Goal: Information Seeking & Learning: Compare options

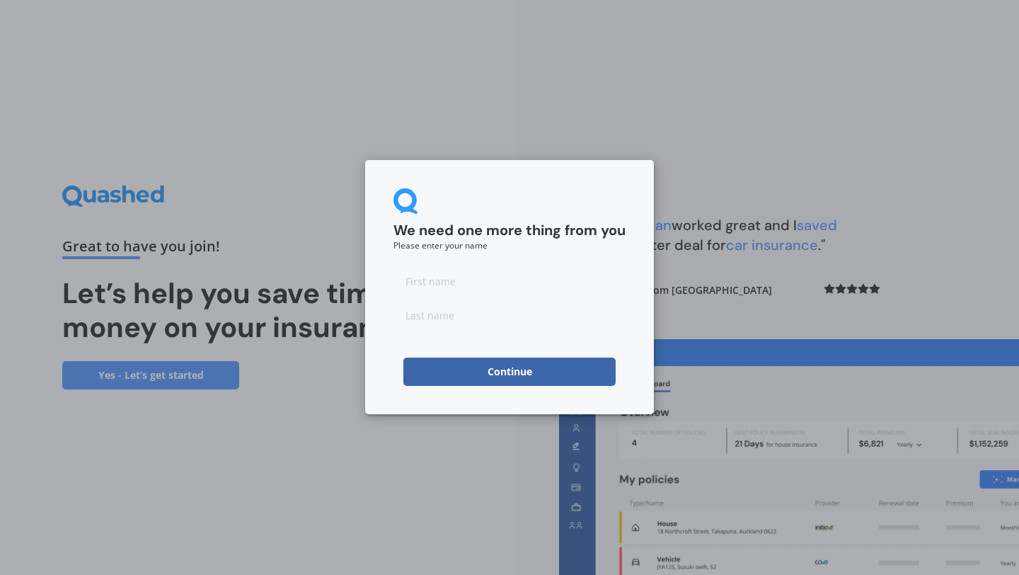
click at [416, 290] on input at bounding box center [510, 281] width 232 height 28
type input "Jaimee"
type input "[PERSON_NAME]"
click at [395, 337] on form "We need one more thing from you Please enter your name [PERSON_NAME] Continue" at bounding box center [510, 286] width 232 height 197
click at [456, 368] on button "Continue" at bounding box center [509, 371] width 212 height 28
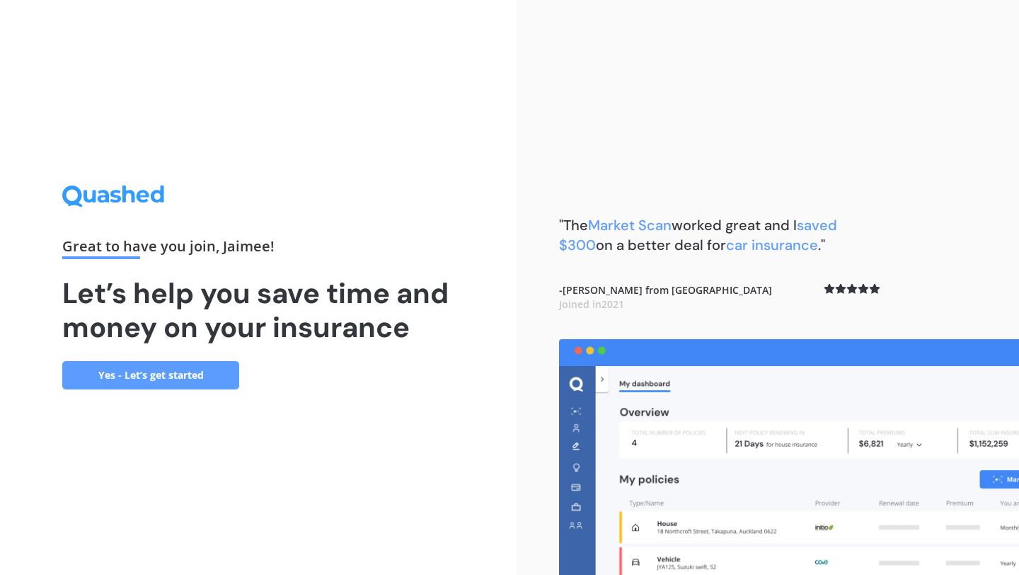
click at [215, 374] on link "Yes - Let’s get started" at bounding box center [150, 375] width 177 height 28
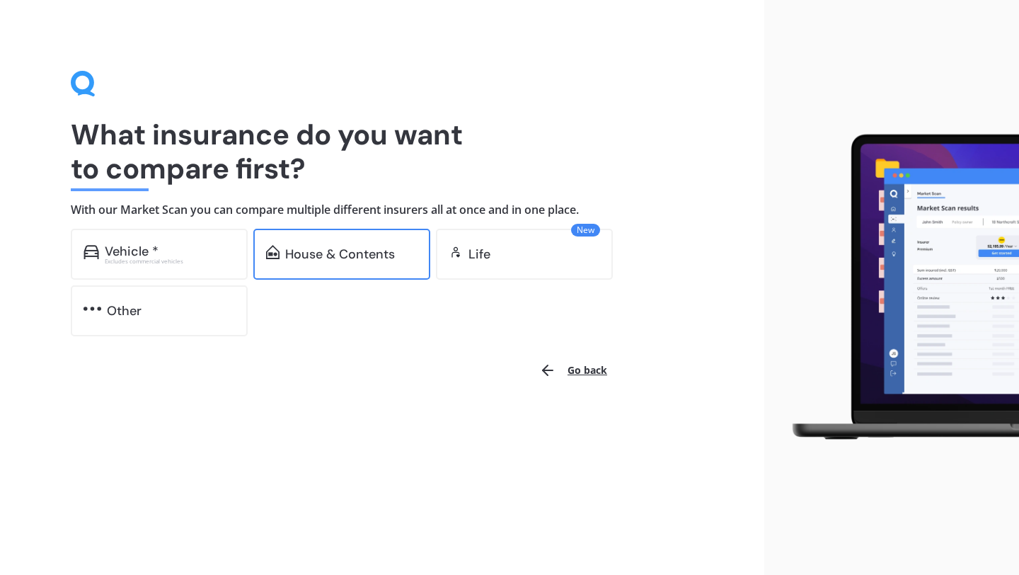
click at [387, 255] on div "House & Contents" at bounding box center [340, 254] width 110 height 14
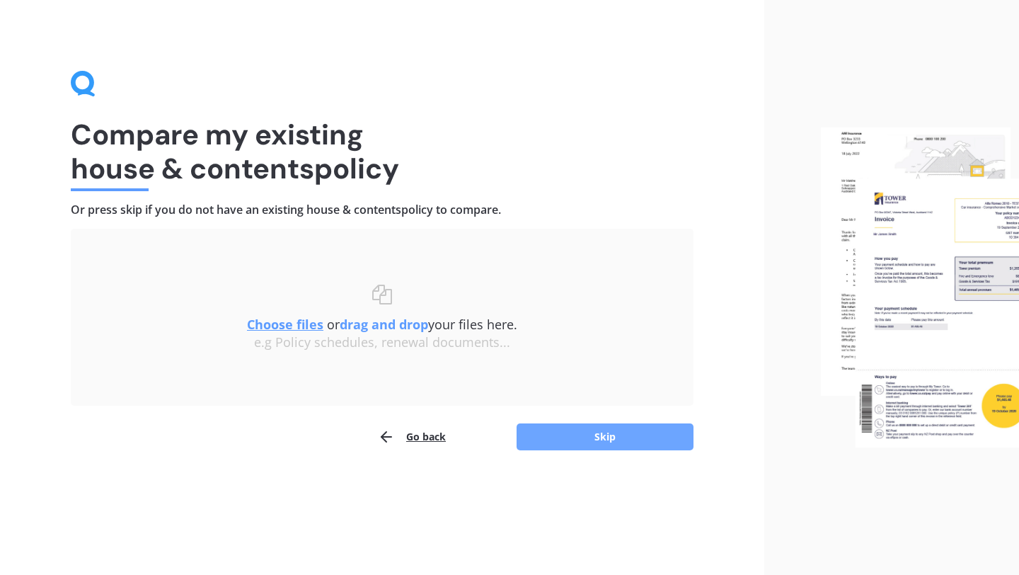
click at [537, 437] on button "Skip" at bounding box center [605, 436] width 177 height 27
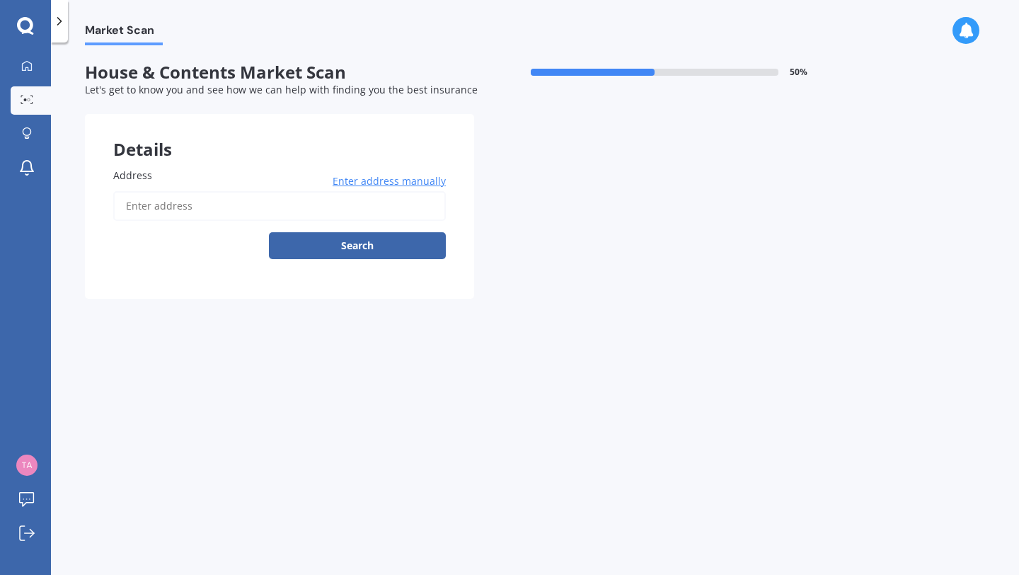
click at [244, 206] on input "Address" at bounding box center [279, 206] width 333 height 30
type input "[STREET_ADDRESS][PERSON_NAME]"
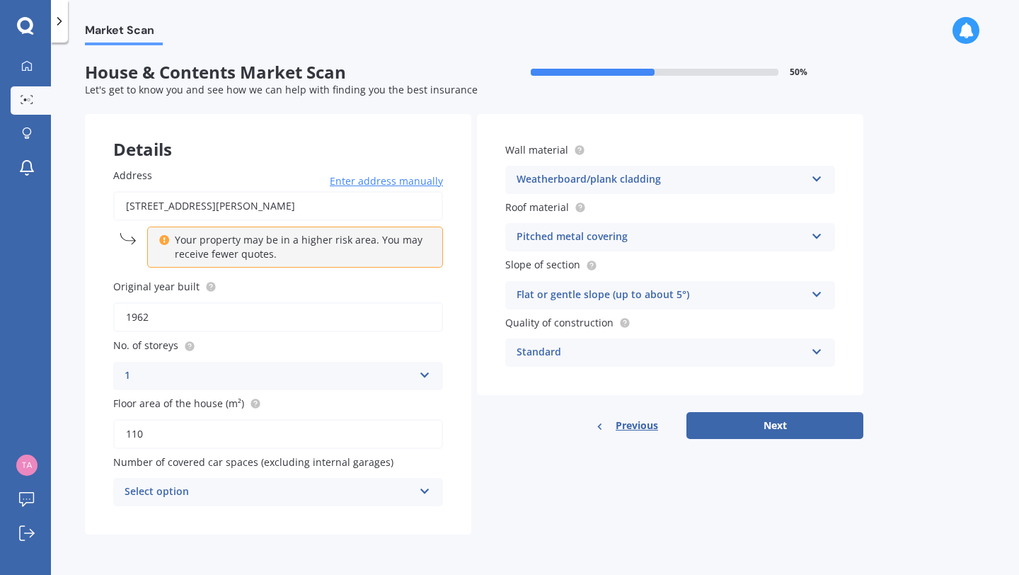
click at [347, 494] on div "Select option" at bounding box center [269, 491] width 289 height 17
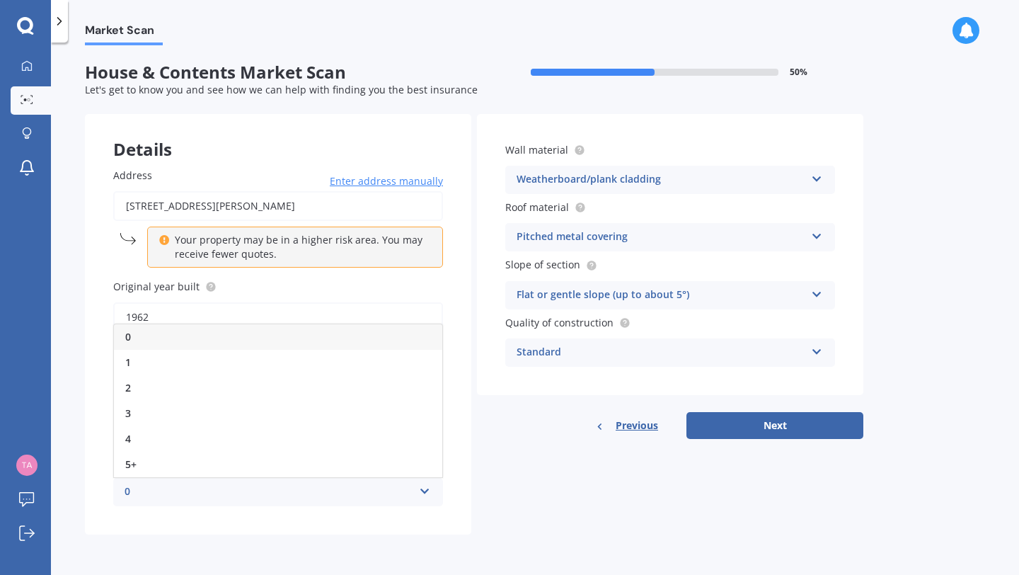
click at [347, 494] on div "0" at bounding box center [269, 491] width 289 height 17
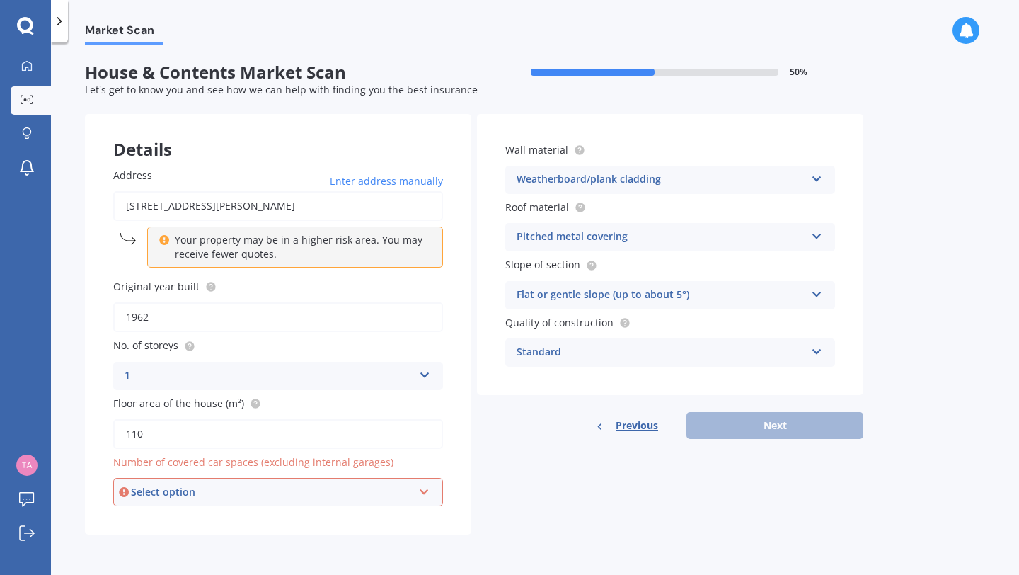
click at [229, 262] on div "Your property may be in a higher risk area. You may receive fewer quotes." at bounding box center [295, 247] width 296 height 41
click at [164, 241] on icon at bounding box center [164, 238] width 10 height 10
click at [763, 432] on div "Previous Next" at bounding box center [670, 425] width 387 height 27
click at [648, 348] on div "Standard" at bounding box center [661, 352] width 289 height 17
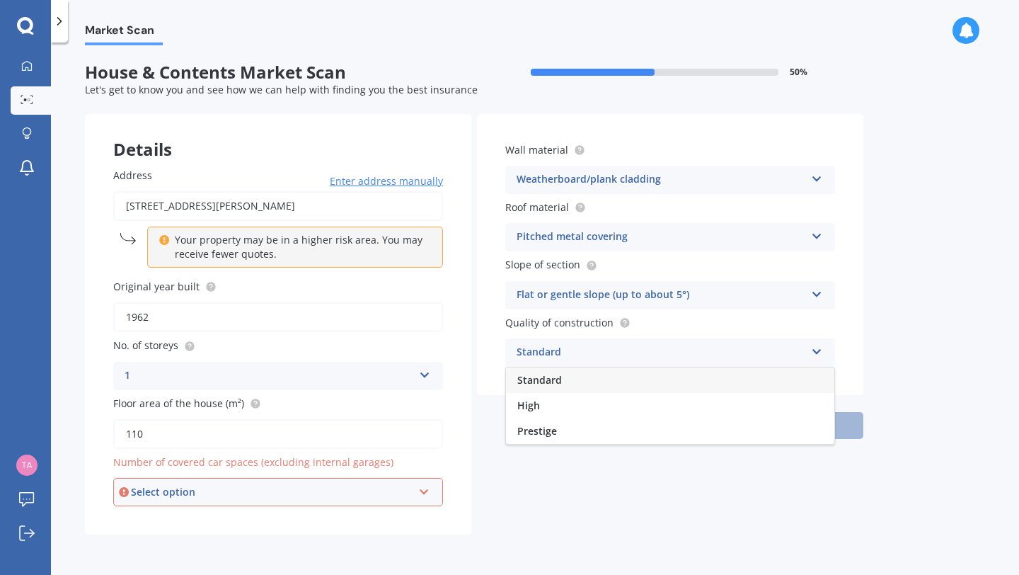
click at [648, 348] on div "Standard" at bounding box center [661, 352] width 289 height 17
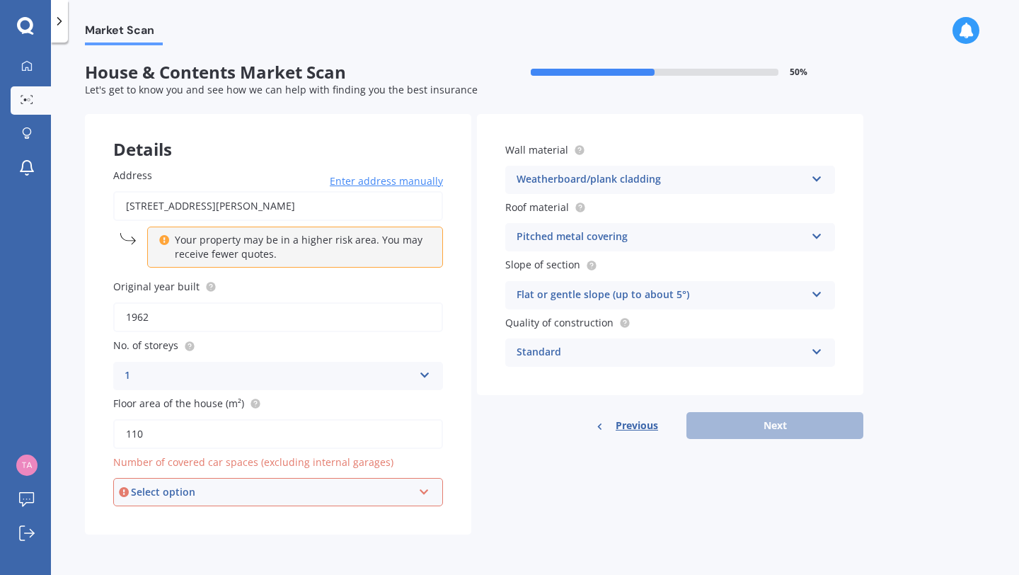
click at [386, 487] on div "Select option" at bounding box center [272, 492] width 282 height 16
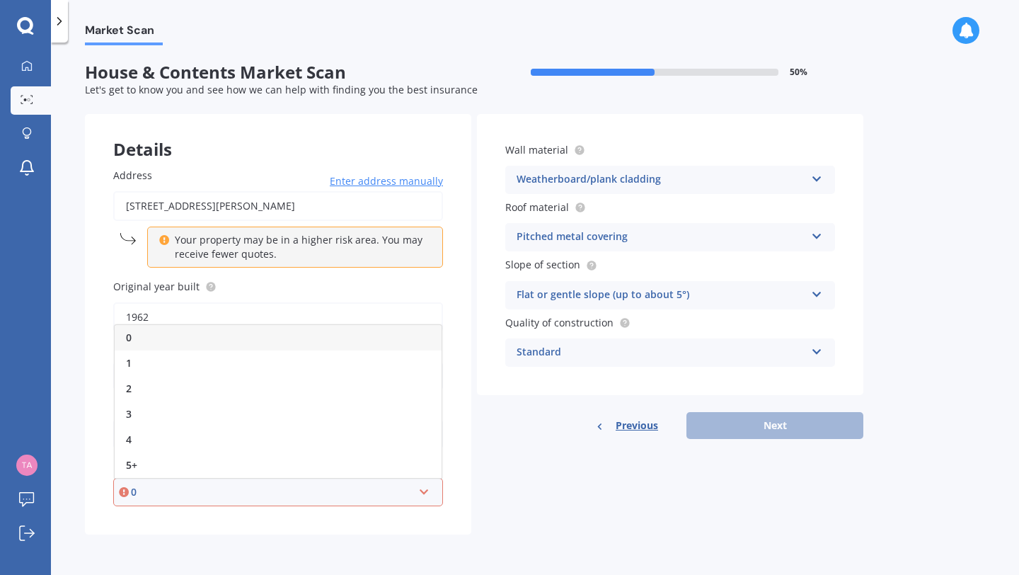
click at [356, 340] on div "0" at bounding box center [278, 337] width 327 height 25
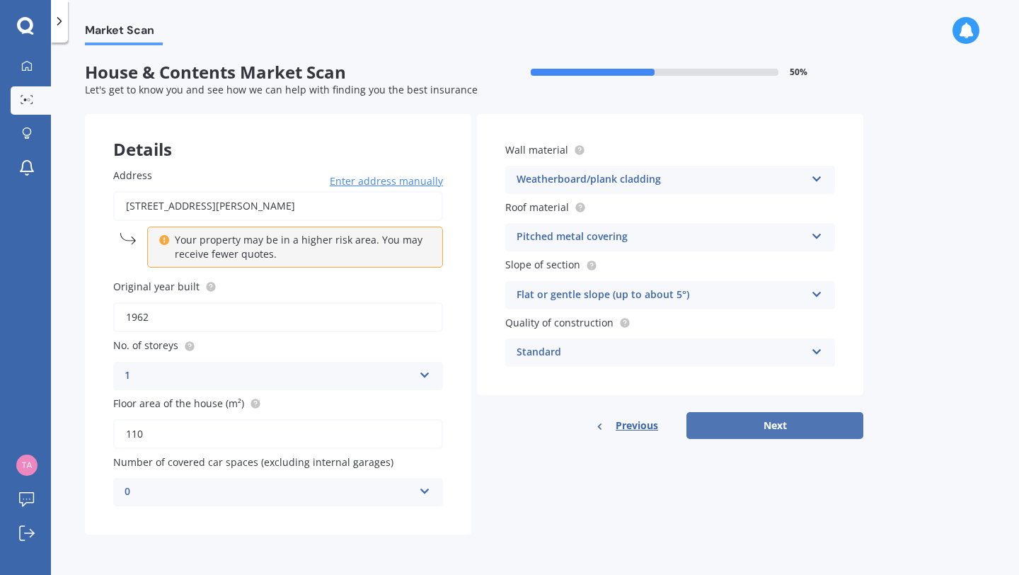
click at [726, 420] on button "Next" at bounding box center [775, 425] width 177 height 27
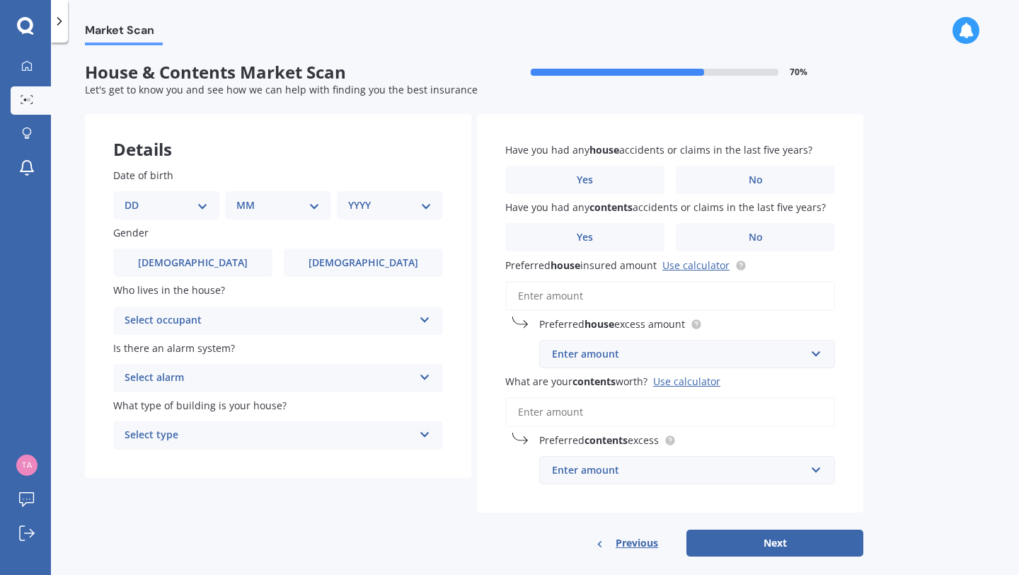
click at [204, 203] on select "DD 01 02 03 04 05 06 07 08 09 10 11 12 13 14 15 16 17 18 19 20 21 22 23 24 25 2…" at bounding box center [167, 205] width 84 height 16
select select "31"
click at [136, 197] on select "DD 01 02 03 04 05 06 07 08 09 10 11 12 13 14 15 16 17 18 19 20 21 22 23 24 25 2…" at bounding box center [167, 205] width 84 height 16
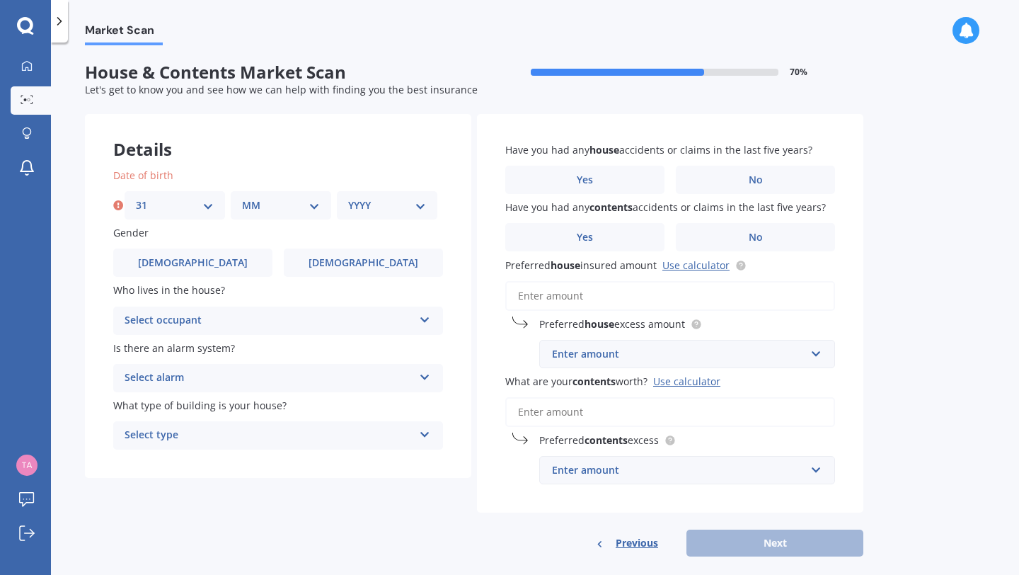
click at [304, 202] on select "MM 01 02 03 04 05 06 07 08 09 10 11 12" at bounding box center [281, 205] width 78 height 16
select select "03"
click at [242, 197] on select "MM 01 02 03 04 05 06 07 08 09 10 11 12" at bounding box center [281, 205] width 78 height 16
click at [406, 202] on select "YYYY 2009 2008 2007 2006 2005 2004 2003 2002 2001 2000 1999 1998 1997 1996 1995…" at bounding box center [387, 205] width 78 height 16
select select "1995"
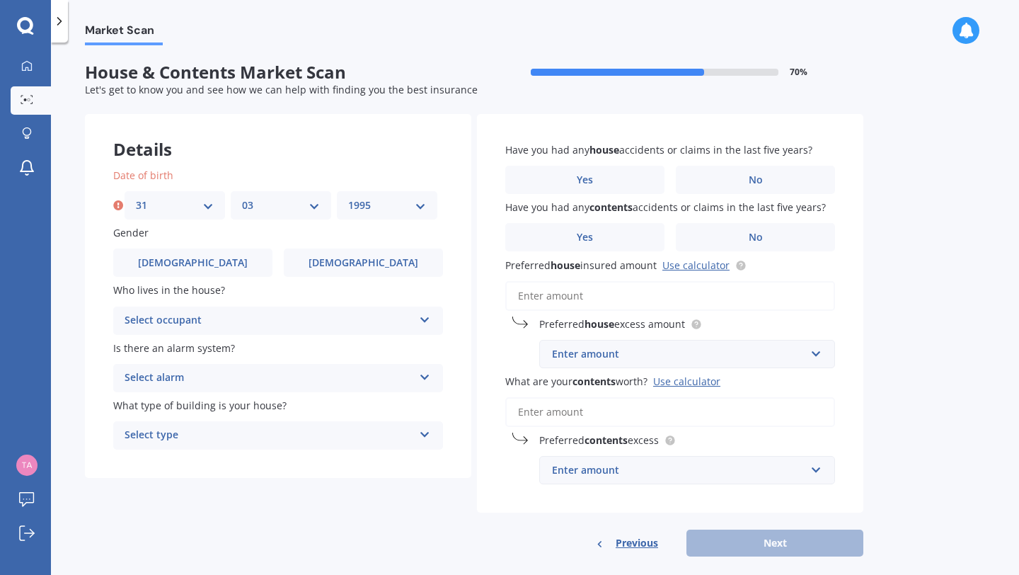
click at [348, 197] on select "YYYY 2009 2008 2007 2006 2005 2004 2003 2002 2001 2000 1999 1998 1997 1996 1995…" at bounding box center [387, 205] width 78 height 16
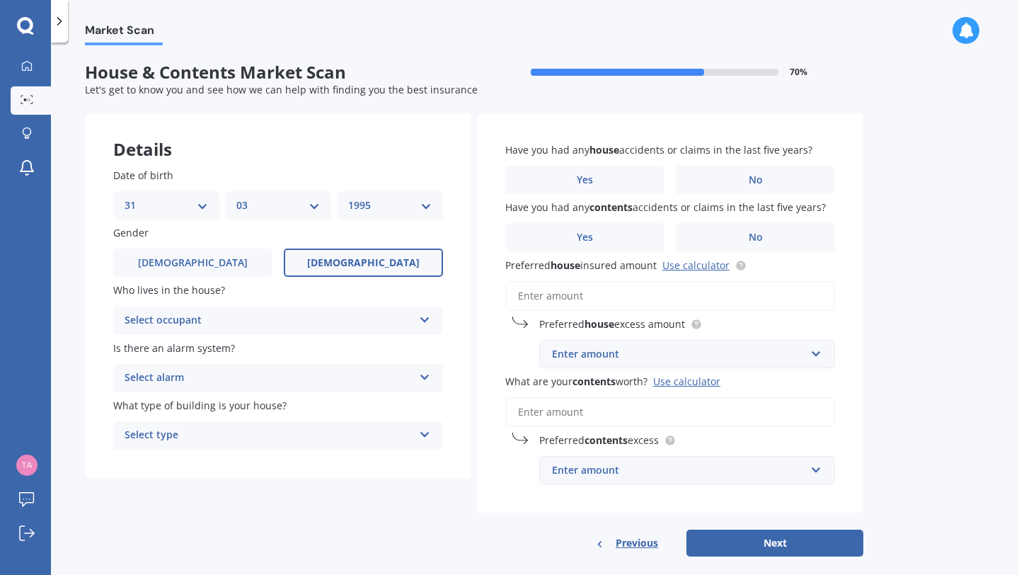
click at [391, 265] on label "[DEMOGRAPHIC_DATA]" at bounding box center [363, 262] width 159 height 28
click at [0, 0] on input "[DEMOGRAPHIC_DATA]" at bounding box center [0, 0] width 0 height 0
click at [377, 324] on div "Select occupant" at bounding box center [269, 320] width 289 height 17
click at [367, 348] on div "Owner" at bounding box center [278, 348] width 328 height 25
click at [363, 382] on div "Select alarm" at bounding box center [269, 378] width 289 height 17
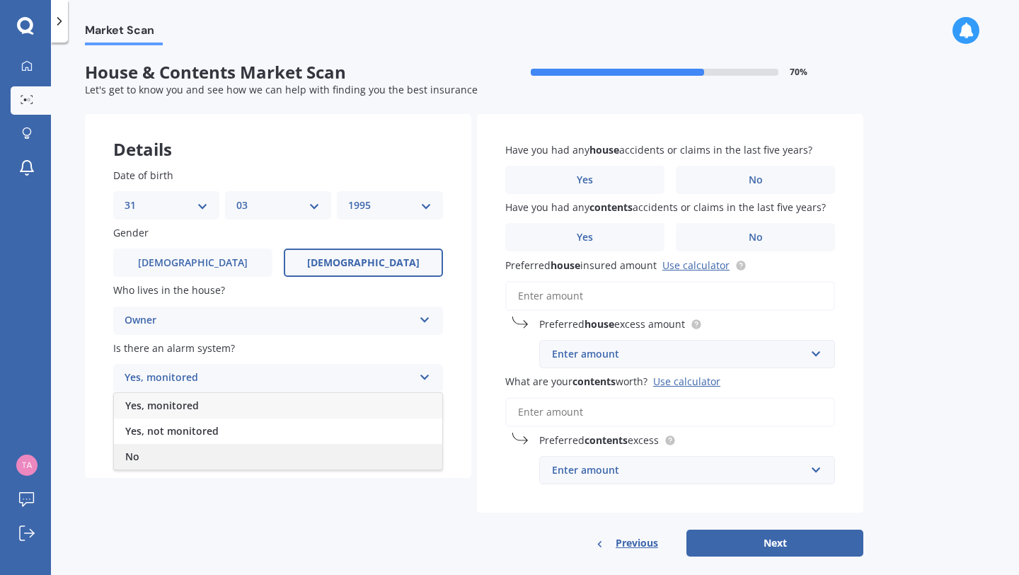
click at [350, 453] on div "No" at bounding box center [278, 456] width 328 height 25
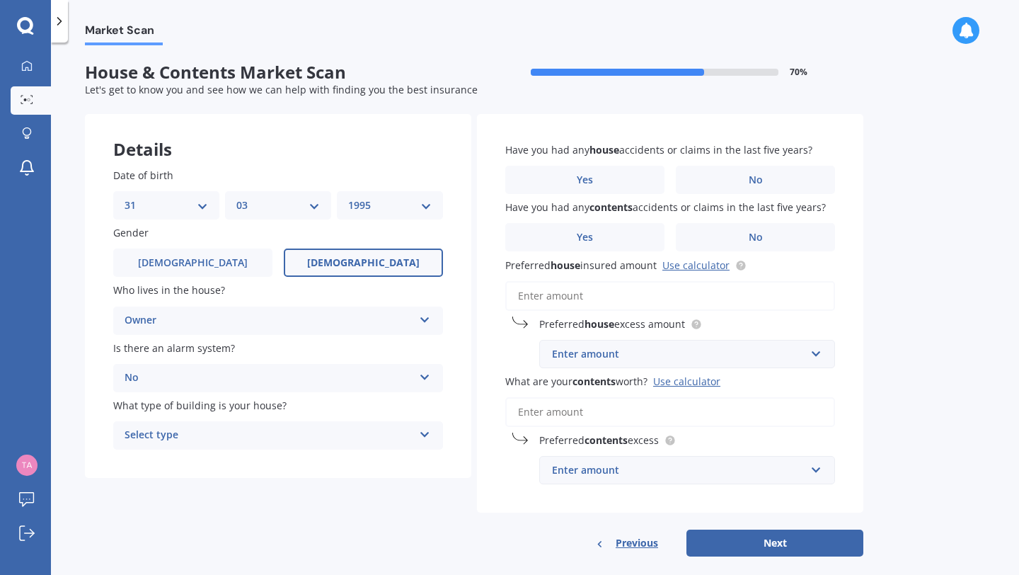
click at [341, 430] on div "Select type" at bounding box center [269, 435] width 289 height 17
click at [339, 463] on div "Freestanding" at bounding box center [278, 462] width 328 height 25
click at [800, 171] on label "No" at bounding box center [755, 180] width 159 height 28
click at [0, 0] on input "No" at bounding box center [0, 0] width 0 height 0
click at [789, 241] on label "No" at bounding box center [755, 237] width 159 height 28
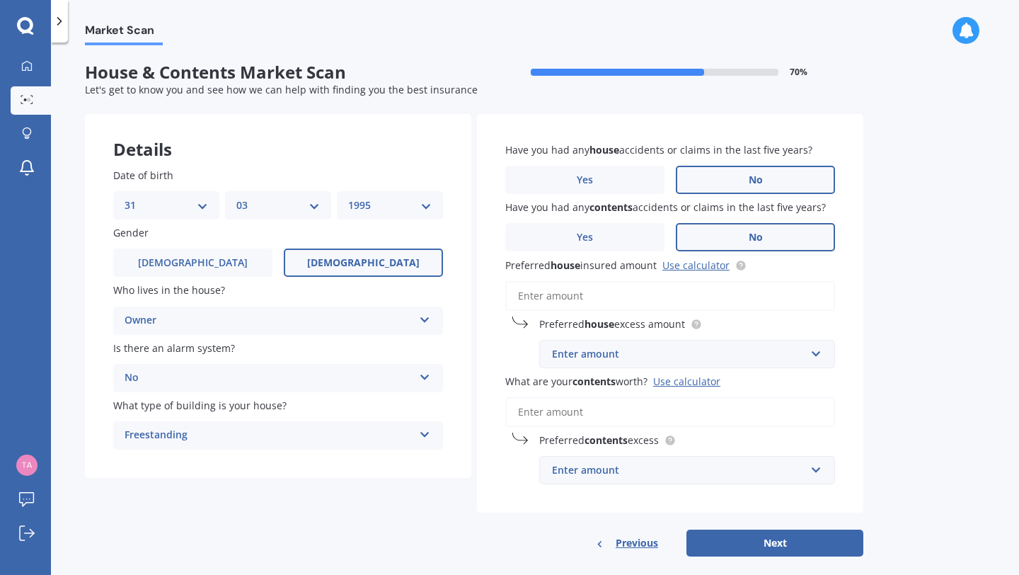
click at [0, 0] on input "No" at bounding box center [0, 0] width 0 height 0
click at [674, 294] on input "Preferred house insured amount Use calculator" at bounding box center [670, 296] width 330 height 30
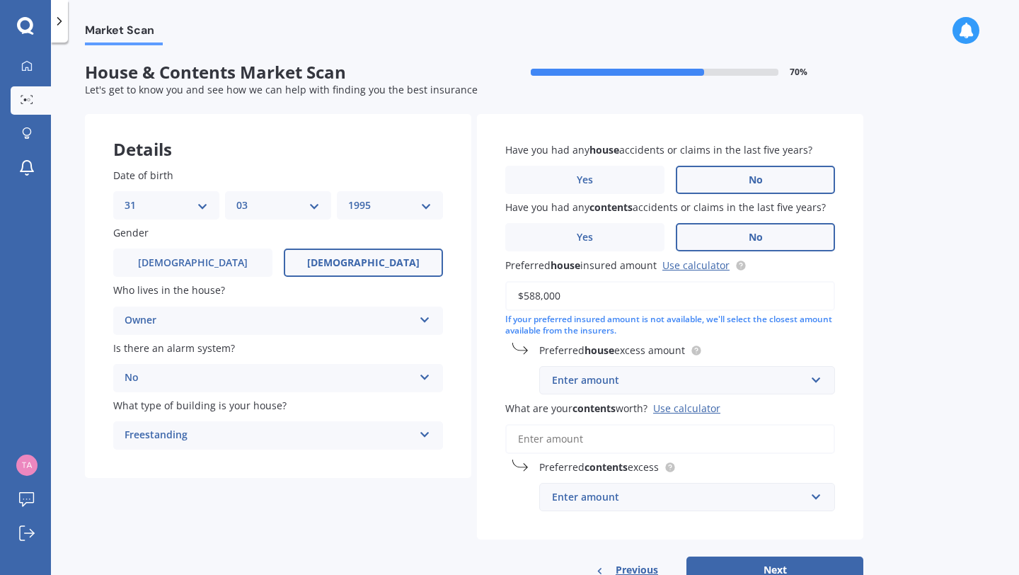
type input "$588,000"
click at [779, 381] on div "Enter amount" at bounding box center [678, 380] width 253 height 16
click at [891, 345] on div "Market Scan House & Contents Market Scan 70 % Let's get to know you and see how…" at bounding box center [535, 311] width 968 height 532
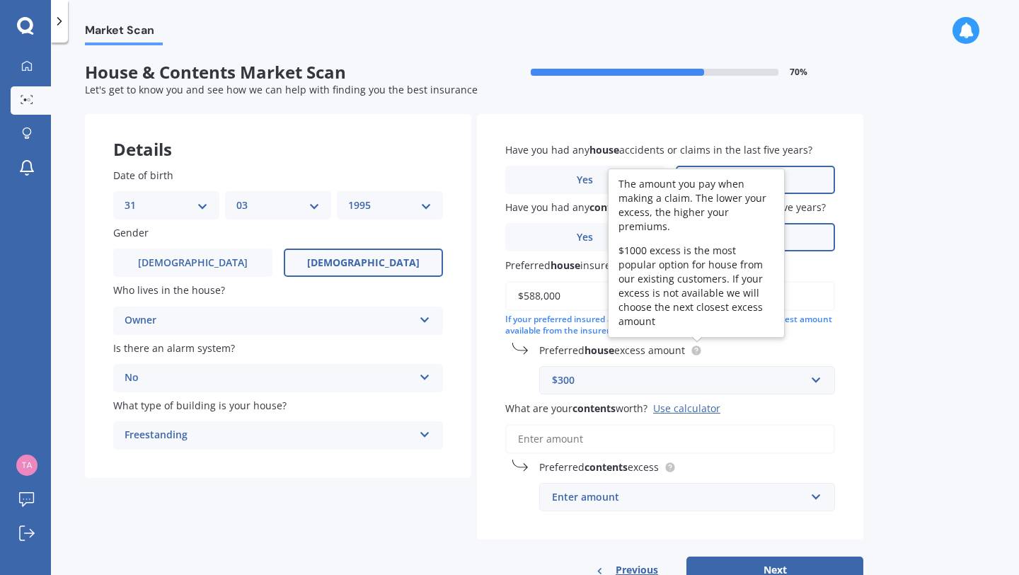
click at [698, 350] on icon at bounding box center [696, 349] width 3 height 3
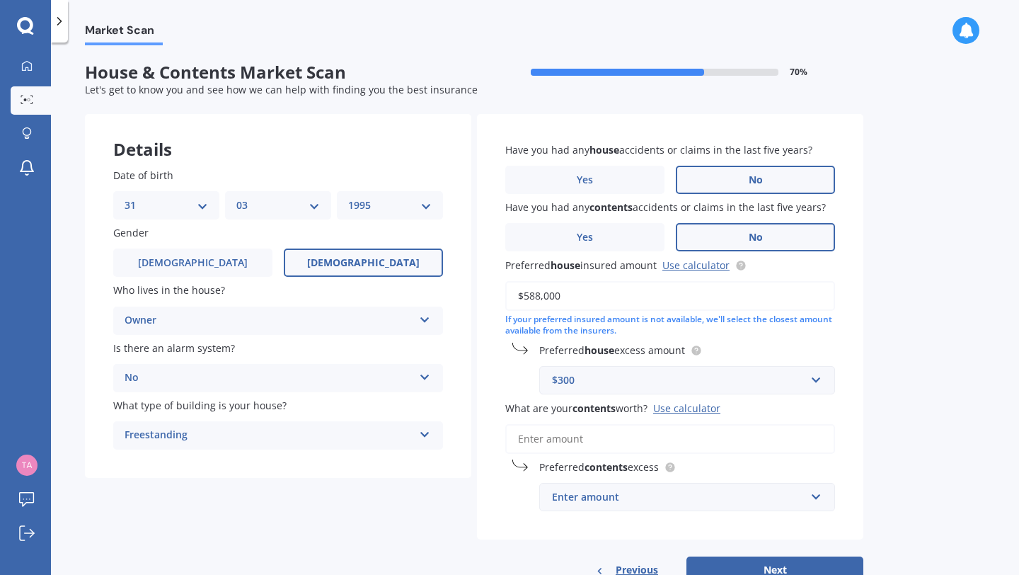
click at [742, 382] on div "$300" at bounding box center [678, 380] width 253 height 16
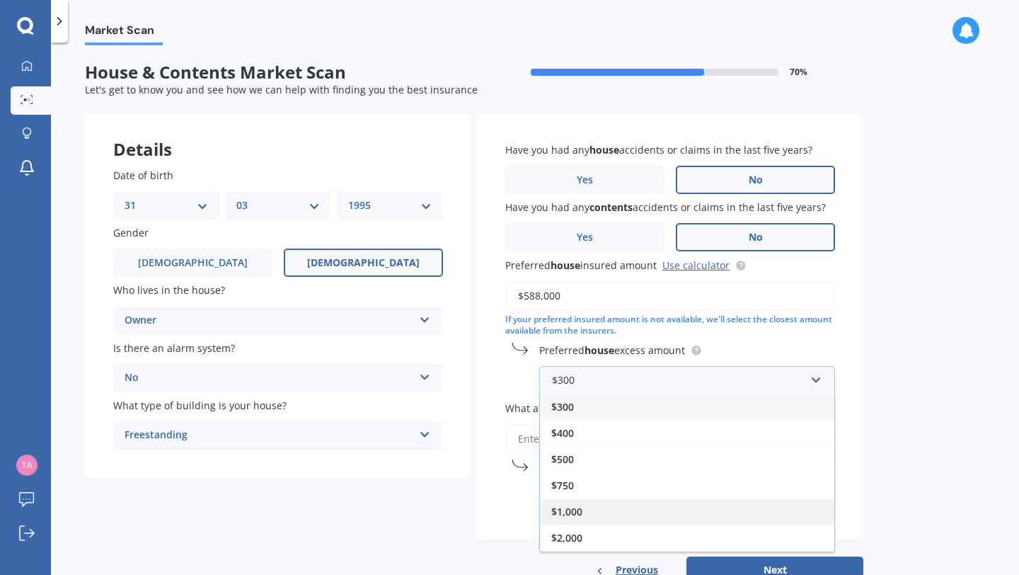
click at [705, 515] on div "$1,000" at bounding box center [687, 511] width 294 height 26
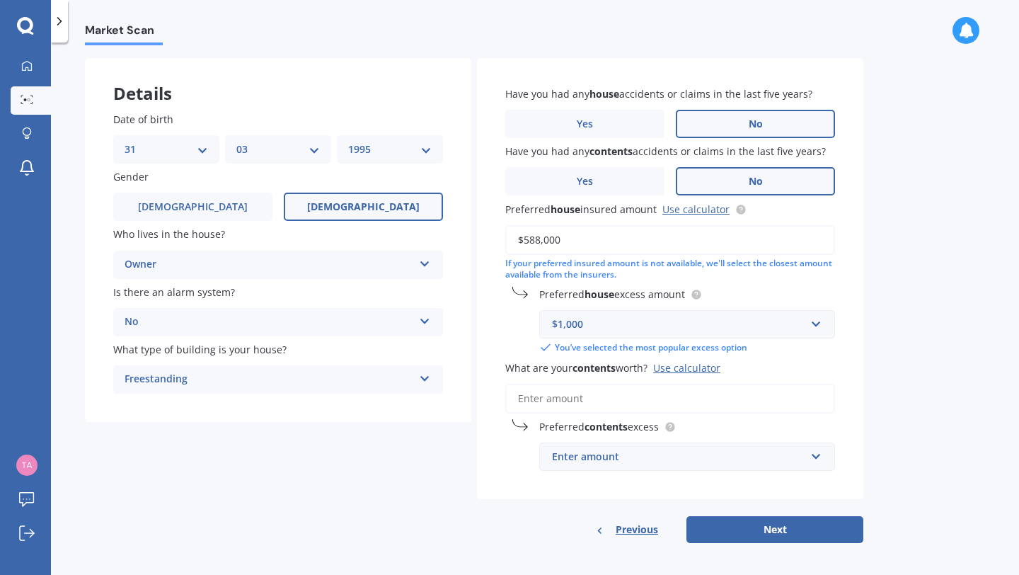
scroll to position [61, 0]
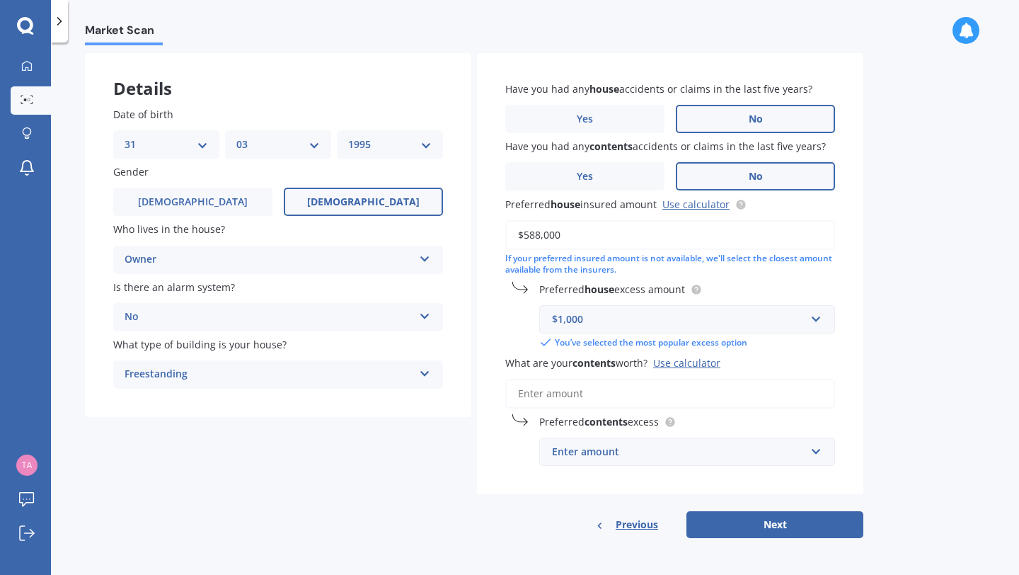
click at [765, 394] on input "What are your contents worth? Use calculator" at bounding box center [670, 394] width 330 height 30
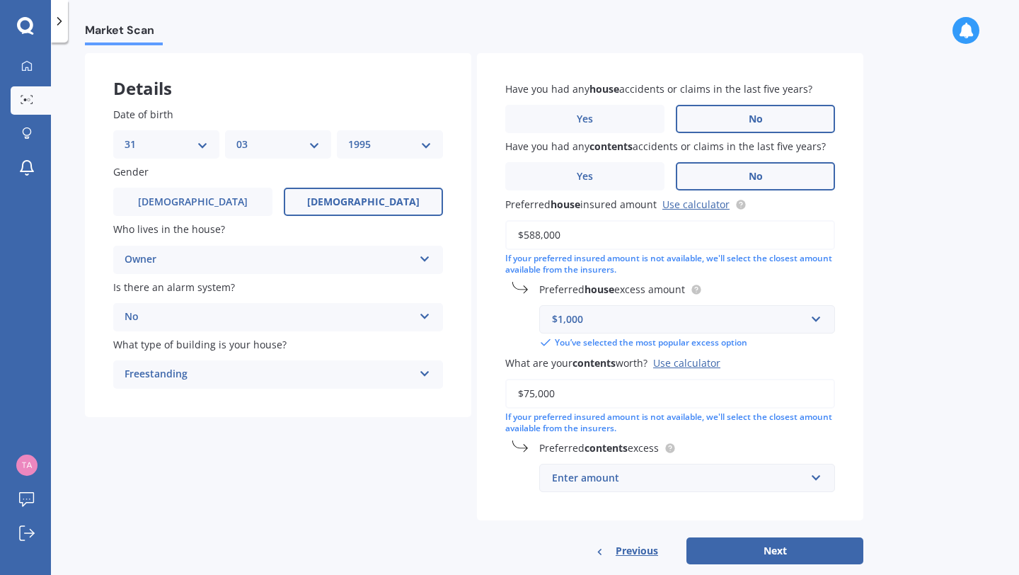
type input "$75,000"
click at [823, 477] on input "text" at bounding box center [682, 477] width 283 height 27
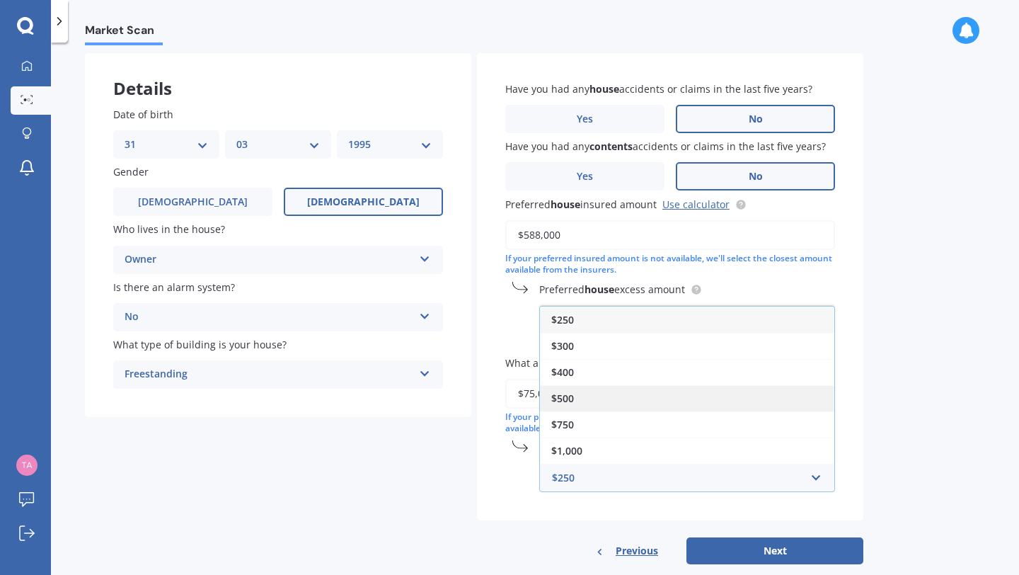
click at [795, 403] on div "$500" at bounding box center [687, 398] width 294 height 26
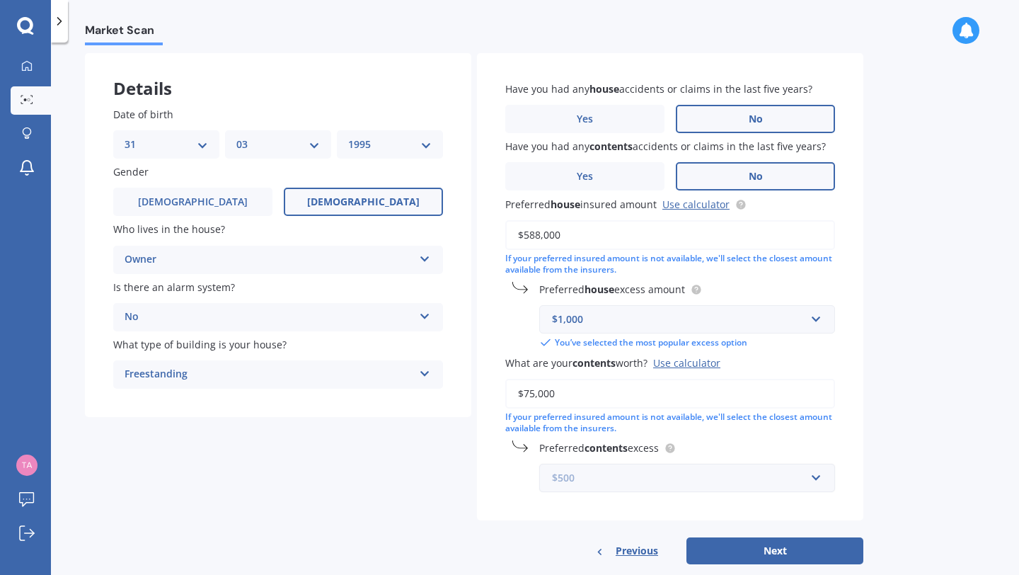
click at [808, 476] on input "text" at bounding box center [682, 477] width 283 height 27
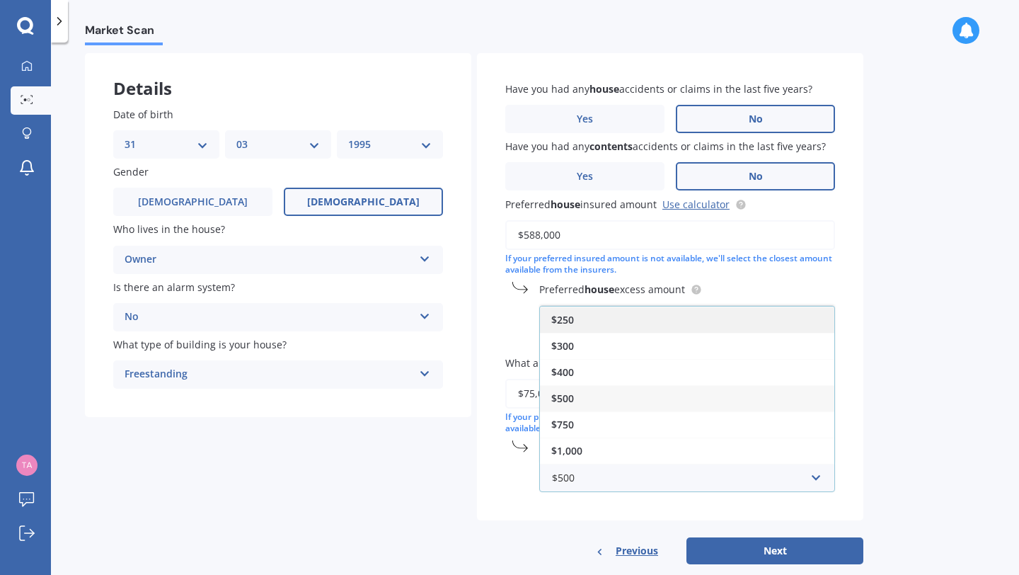
click at [760, 325] on div "$250" at bounding box center [687, 320] width 294 height 26
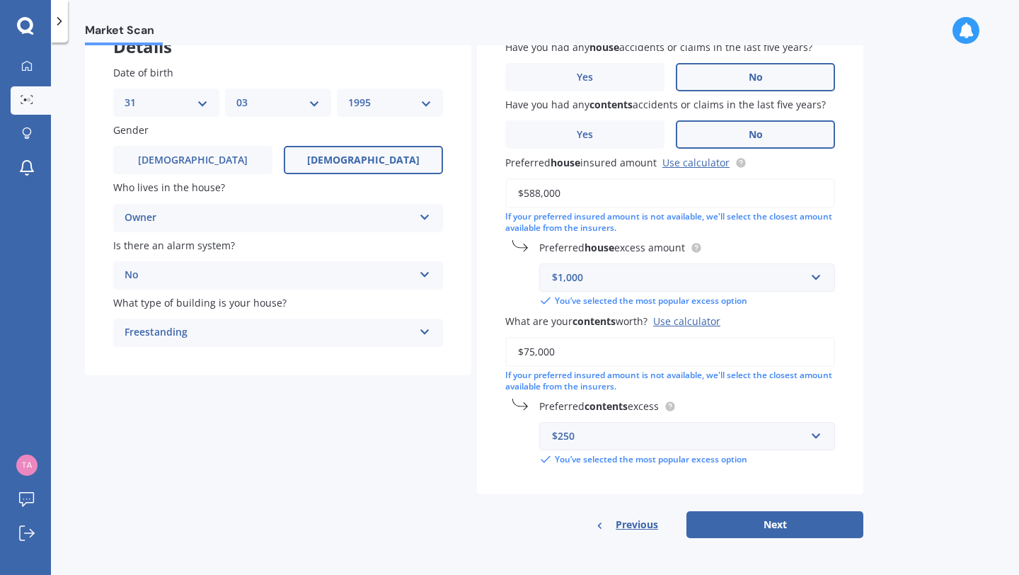
scroll to position [102, 0]
click at [798, 526] on button "Next" at bounding box center [775, 525] width 177 height 27
select select "31"
select select "03"
select select "1995"
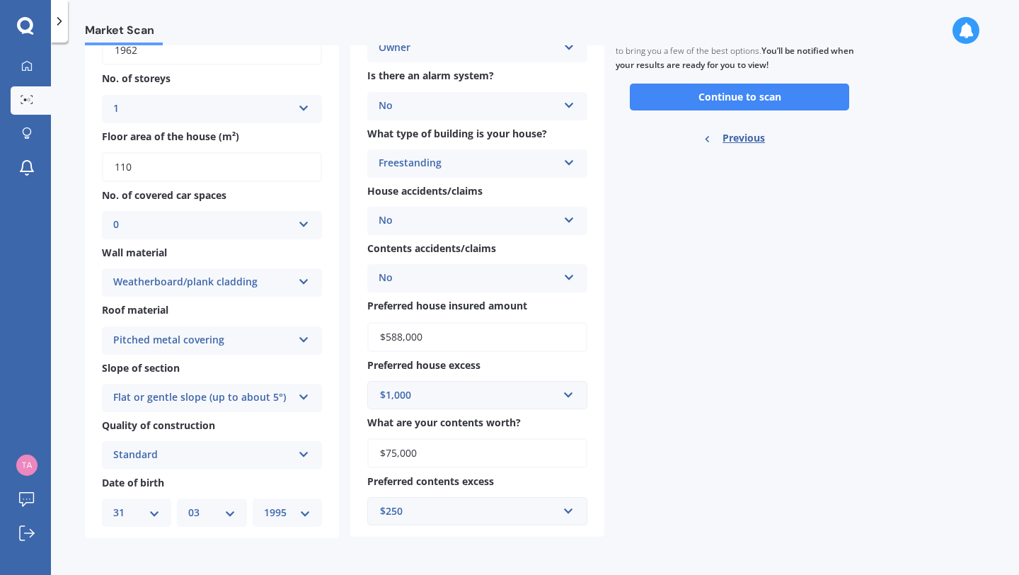
scroll to position [0, 0]
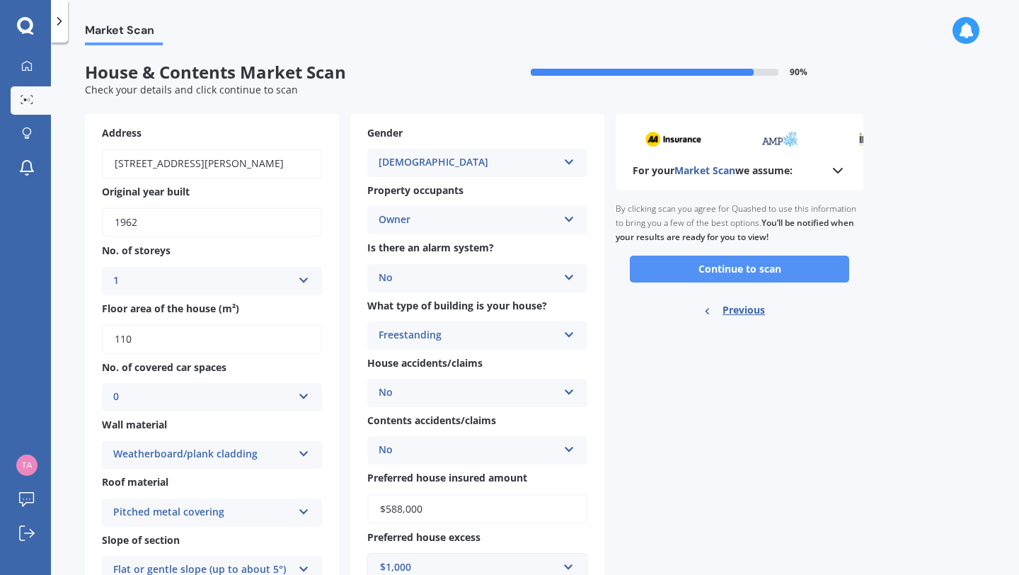
click at [773, 269] on button "Continue to scan" at bounding box center [739, 269] width 219 height 27
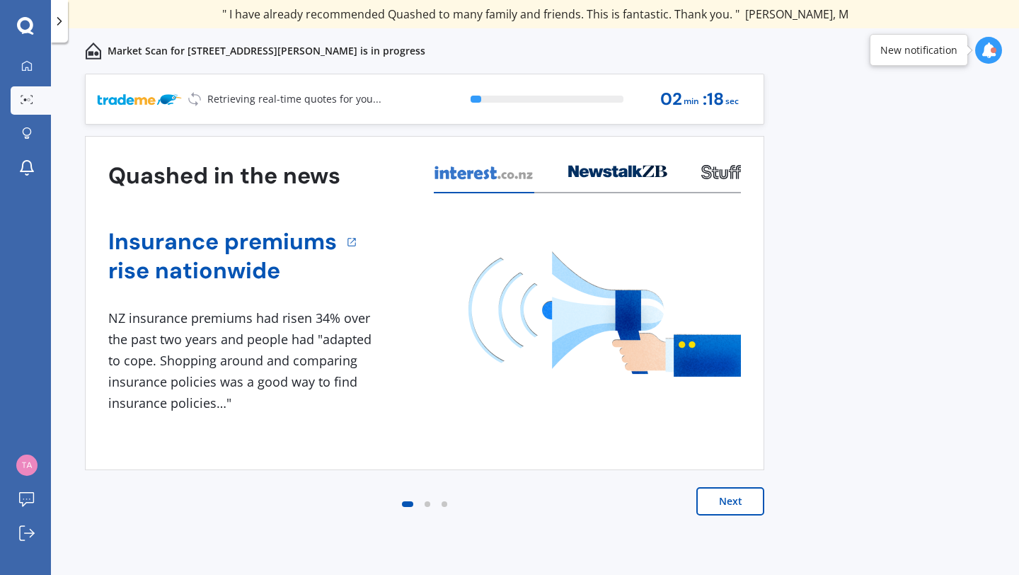
click at [725, 506] on button "Next" at bounding box center [731, 501] width 68 height 28
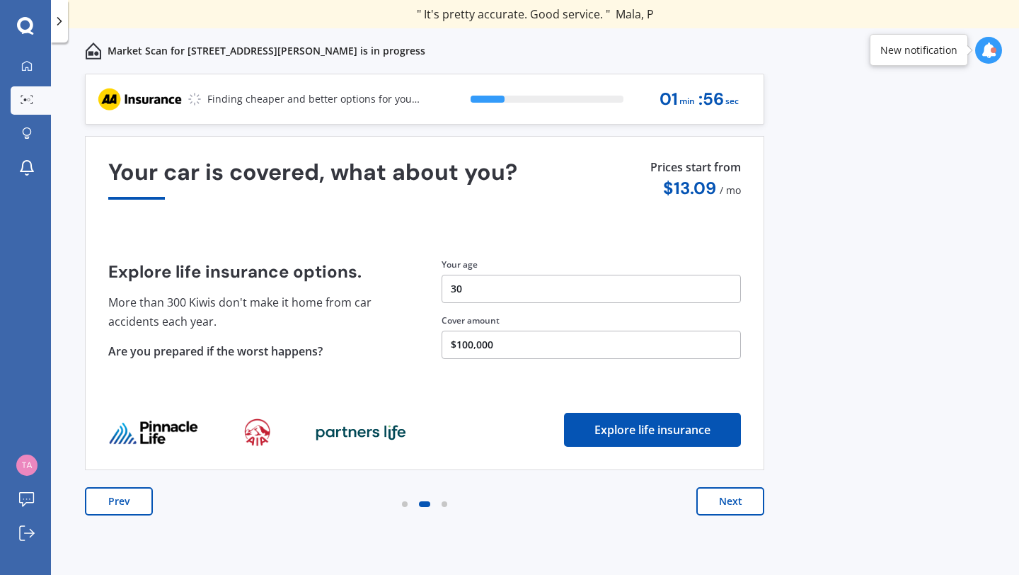
click at [712, 427] on button "Explore life insurance" at bounding box center [652, 430] width 177 height 34
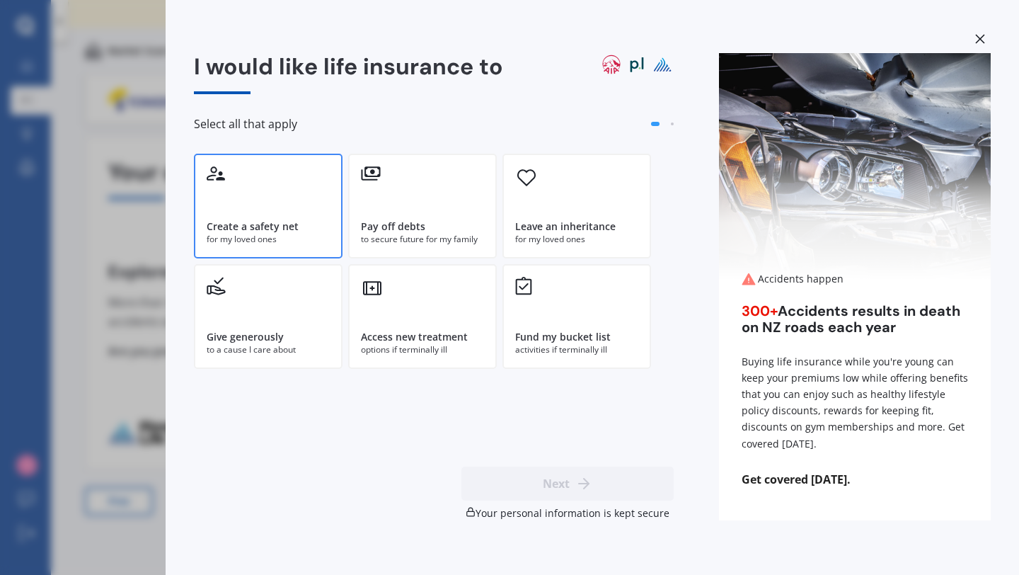
click at [299, 228] on div "Create a safety net" at bounding box center [268, 226] width 123 height 14
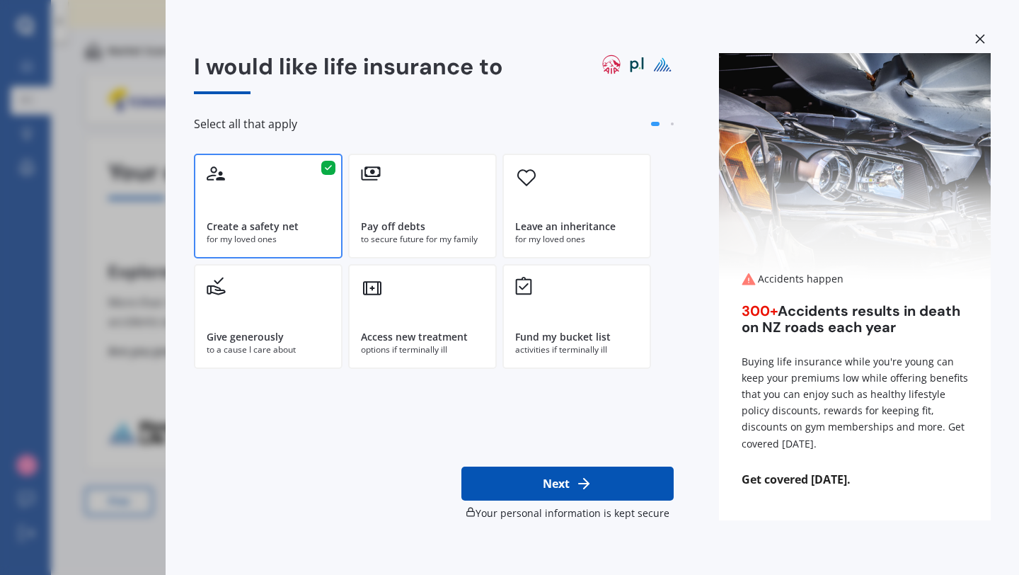
click at [537, 476] on button "Next" at bounding box center [568, 483] width 212 height 34
select select "31"
select select "03"
select select "1995"
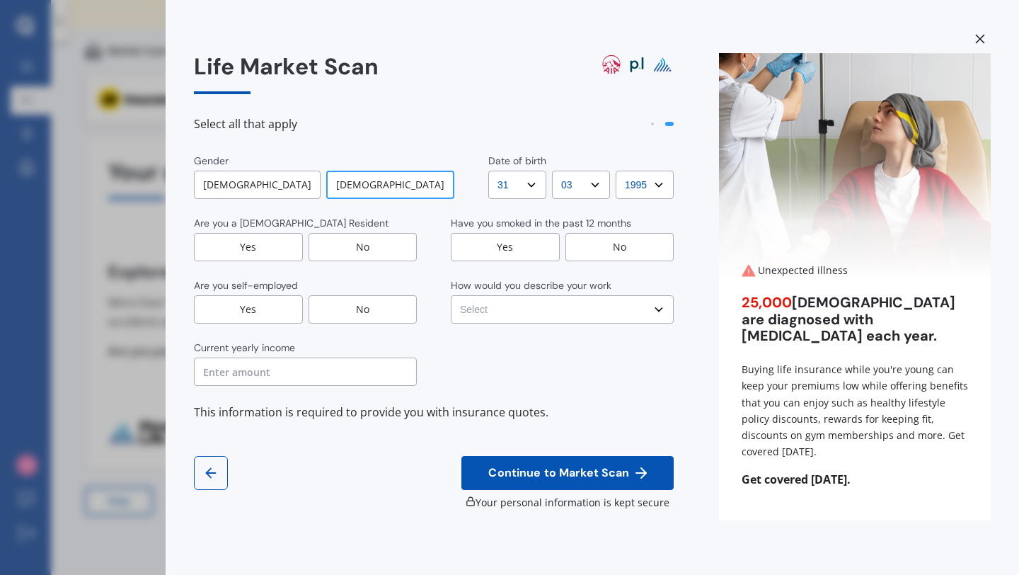
click at [270, 253] on div "Yes" at bounding box center [248, 247] width 109 height 28
click at [340, 307] on div "No" at bounding box center [363, 309] width 109 height 28
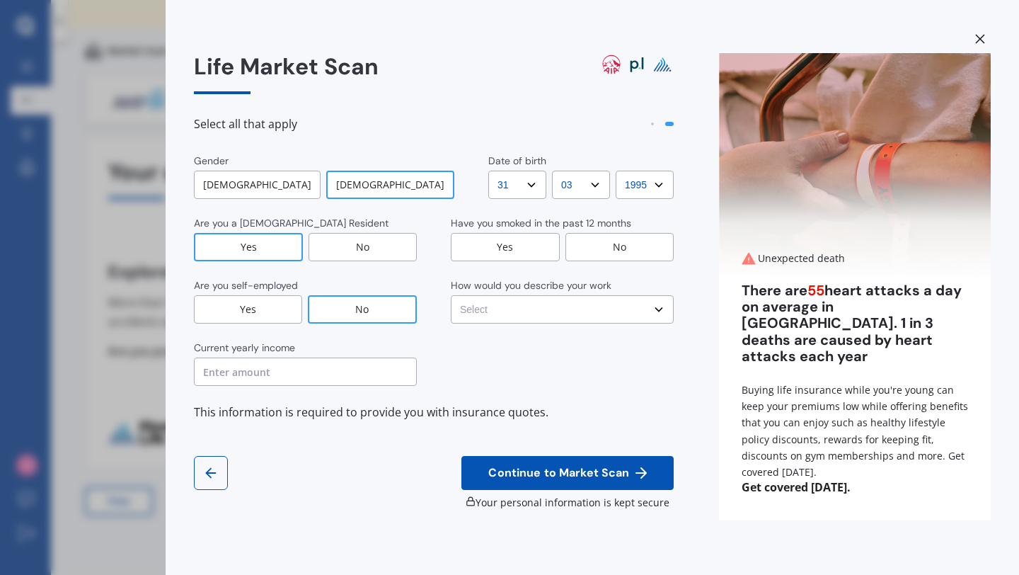
click at [586, 244] on div "No" at bounding box center [620, 247] width 109 height 28
click at [586, 307] on select "Select No manual work e.g. lawyer, consultant, engineer Light manual work [PERS…" at bounding box center [562, 309] width 223 height 28
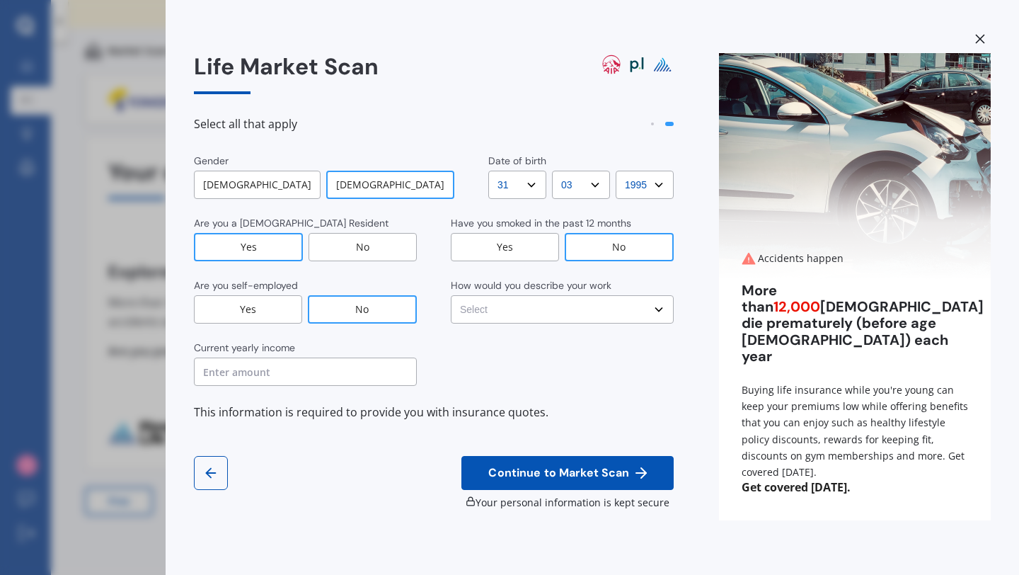
select select "No manual work e.g. lawyer, consultant, engineer"
click at [451, 295] on select "Select No manual work e.g. lawyer, consultant, engineer Light manual work [PERS…" at bounding box center [562, 309] width 223 height 28
click at [335, 372] on input "text" at bounding box center [305, 371] width 223 height 28
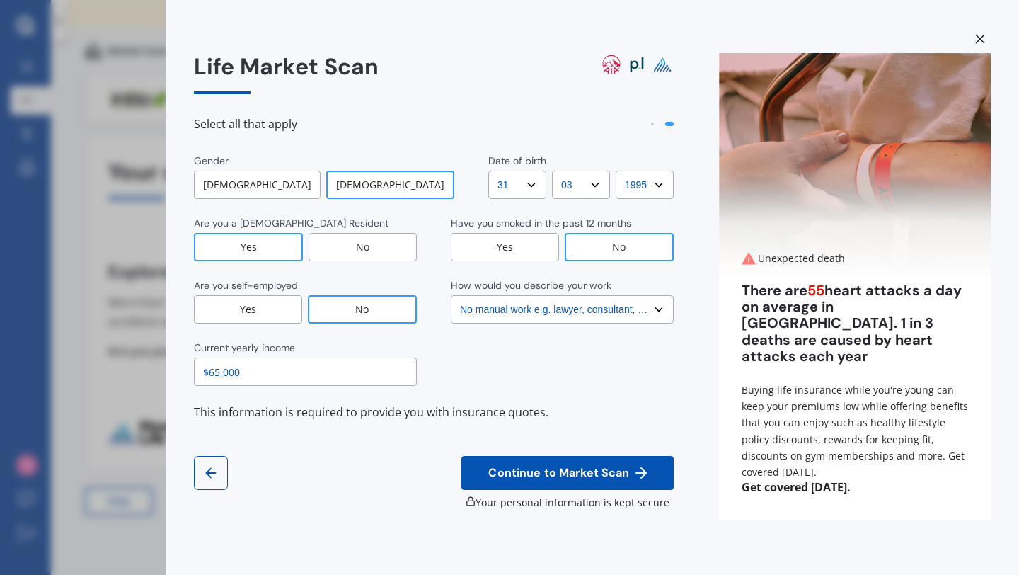
type input "$65,000"
click at [529, 471] on span "Continue to Market Scan" at bounding box center [559, 472] width 147 height 13
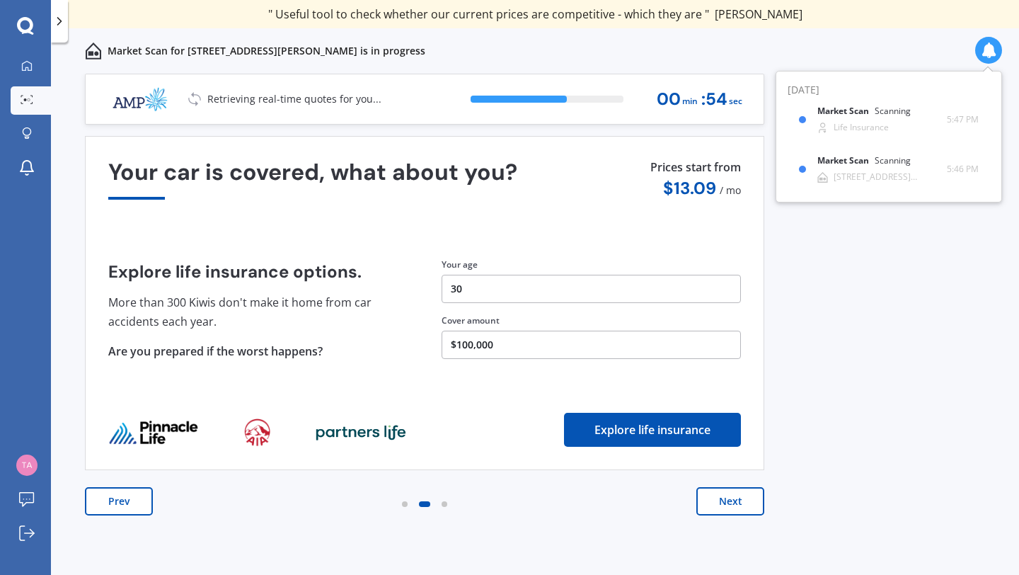
click at [728, 498] on button "Next" at bounding box center [731, 501] width 68 height 28
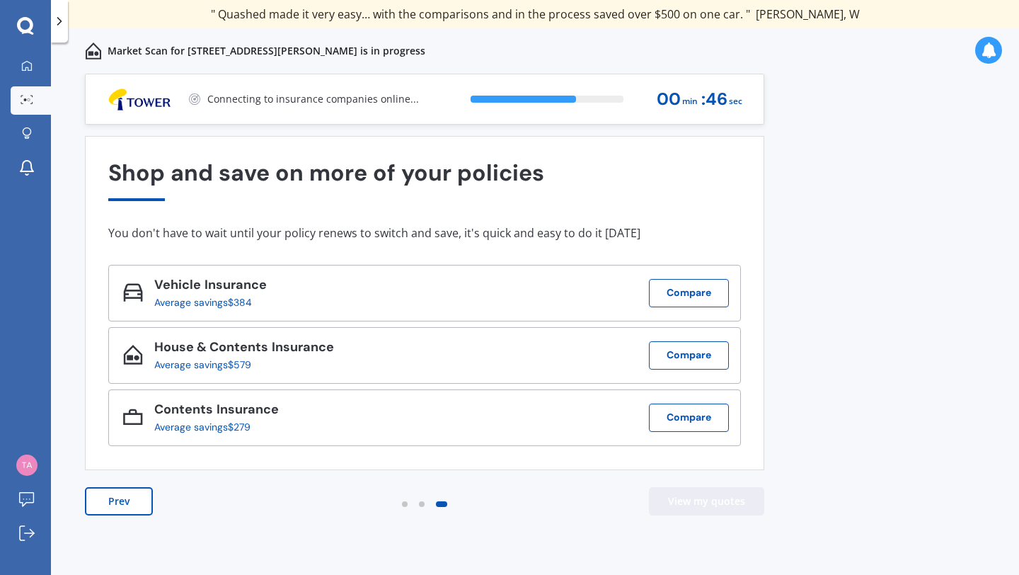
click at [672, 503] on button "View my quotes" at bounding box center [706, 501] width 115 height 28
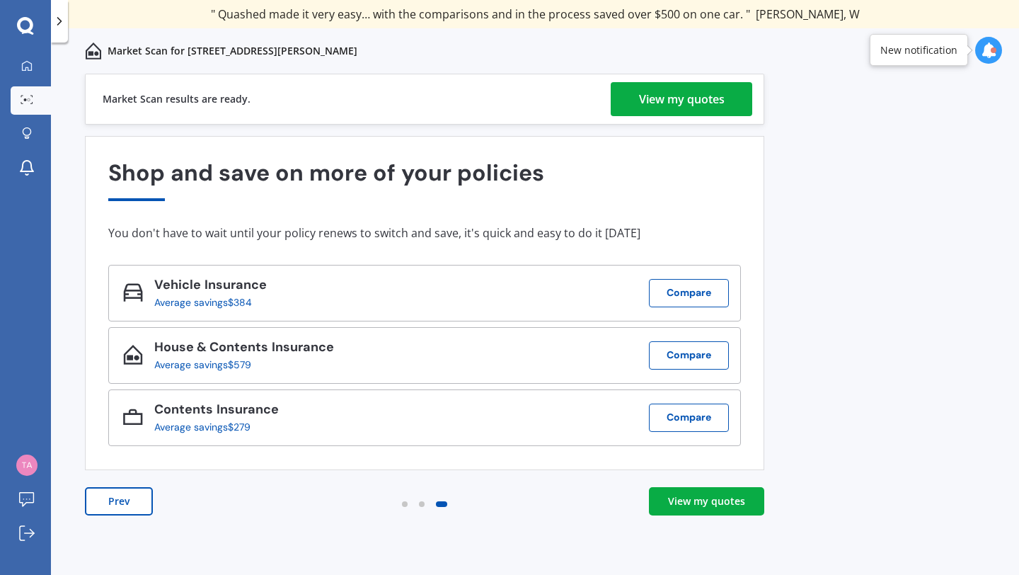
click at [721, 505] on div "View my quotes" at bounding box center [706, 501] width 77 height 14
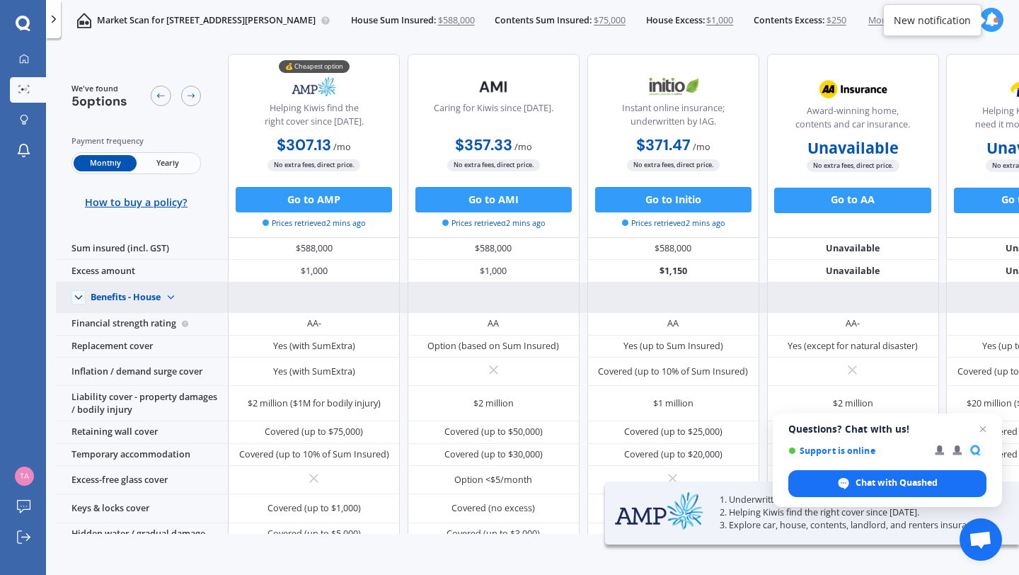
scroll to position [0, 117]
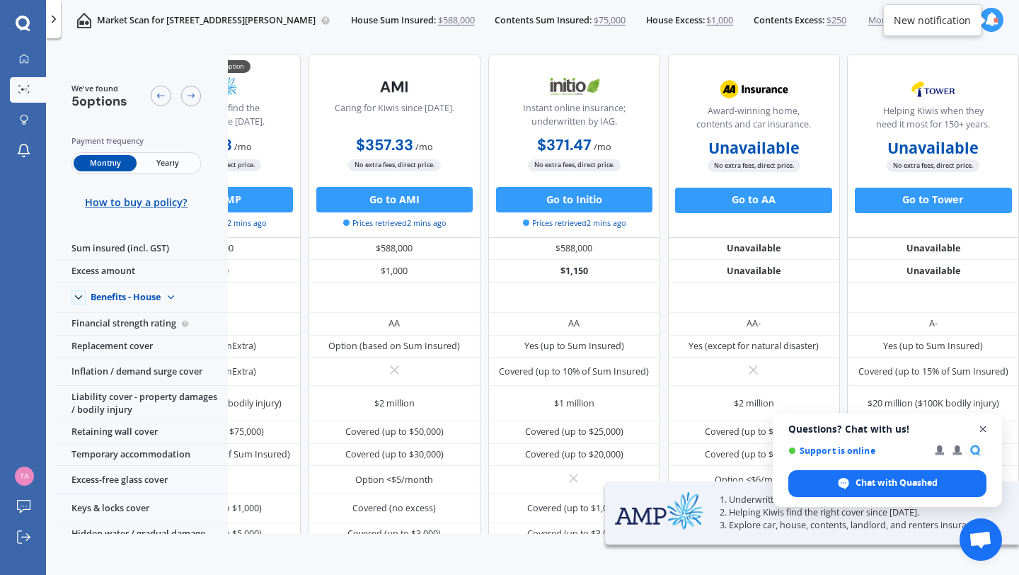
click at [982, 426] on span "Close chat" at bounding box center [984, 429] width 18 height 18
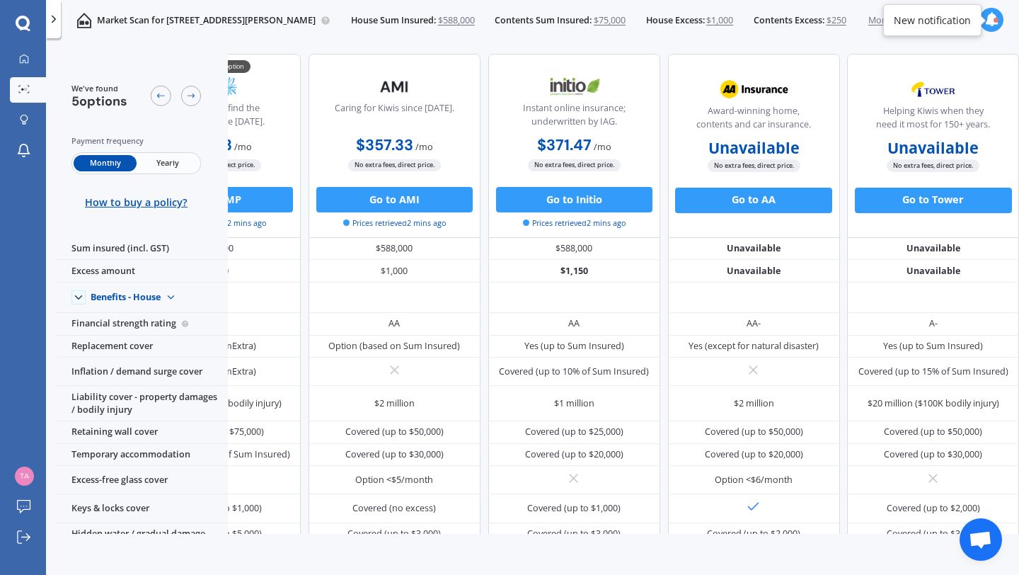
click at [733, 153] on b "Unavailable" at bounding box center [754, 148] width 91 height 13
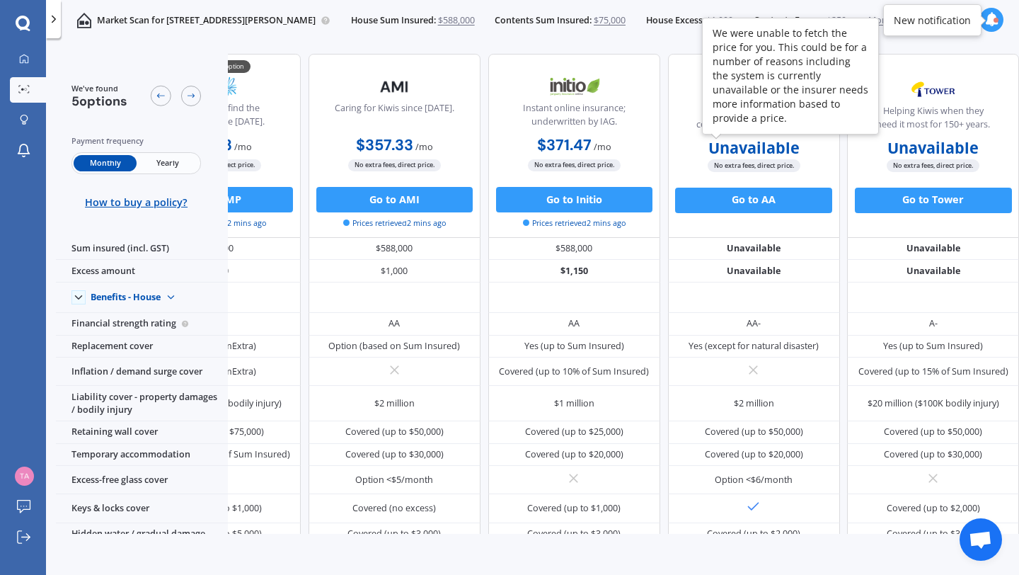
click at [997, 18] on icon at bounding box center [992, 20] width 14 height 14
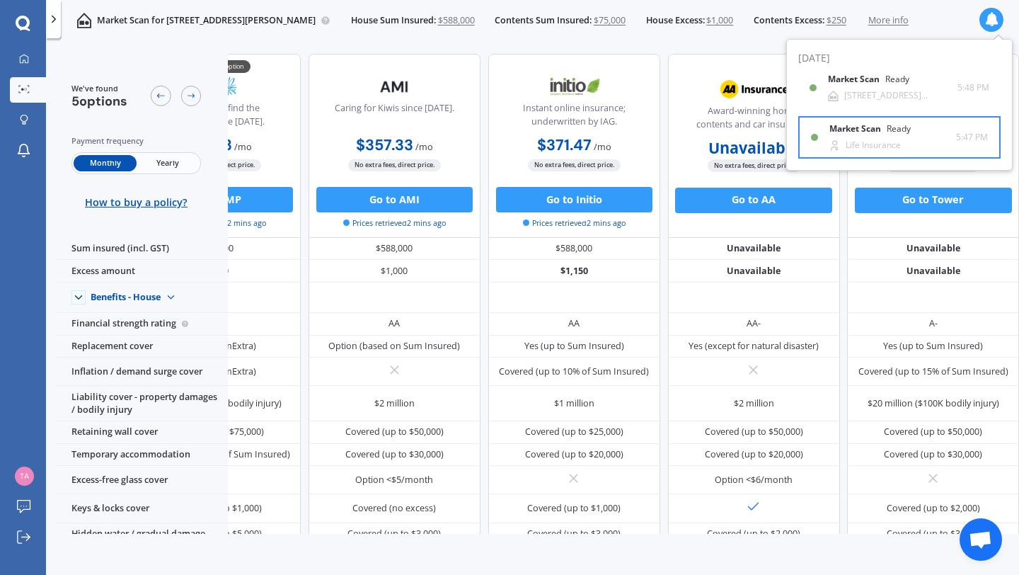
click at [903, 144] on div "Market Scan Ready Life Insurance" at bounding box center [893, 137] width 127 height 26
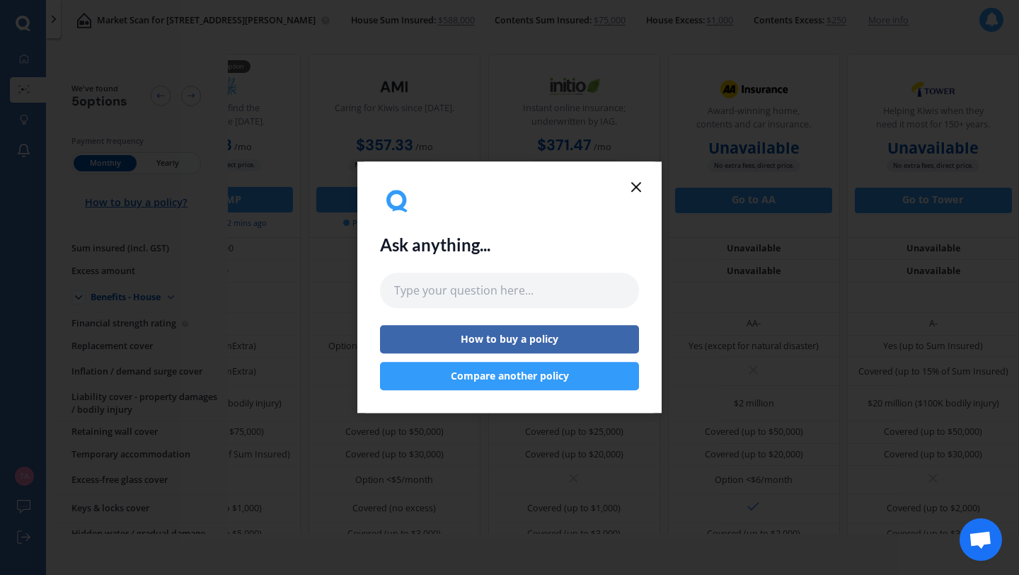
click at [639, 184] on line at bounding box center [636, 187] width 8 height 8
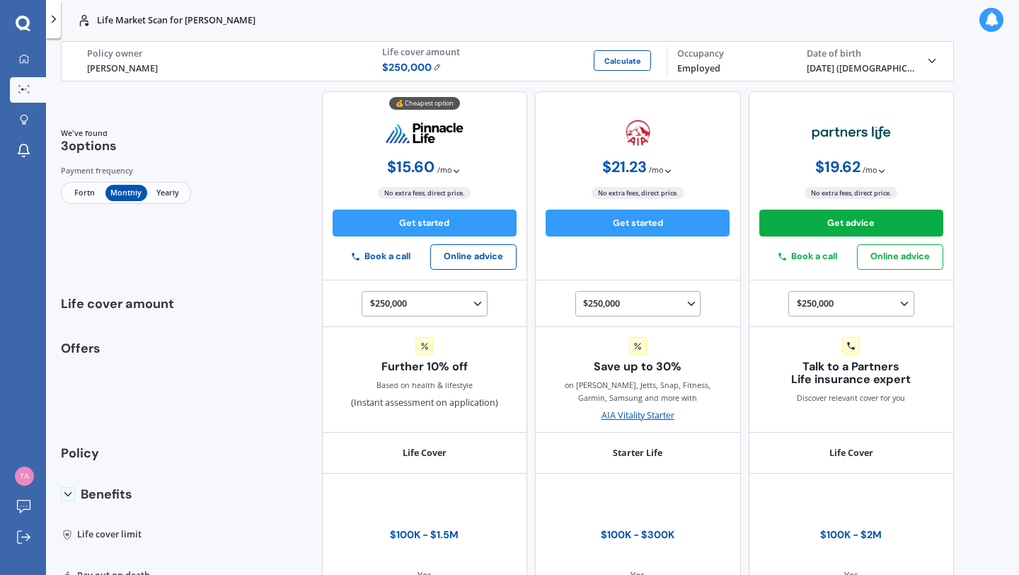
click at [452, 169] on icon at bounding box center [457, 171] width 10 height 10
click at [666, 170] on icon at bounding box center [668, 171] width 10 height 10
click at [880, 170] on polyline at bounding box center [882, 171] width 5 height 3
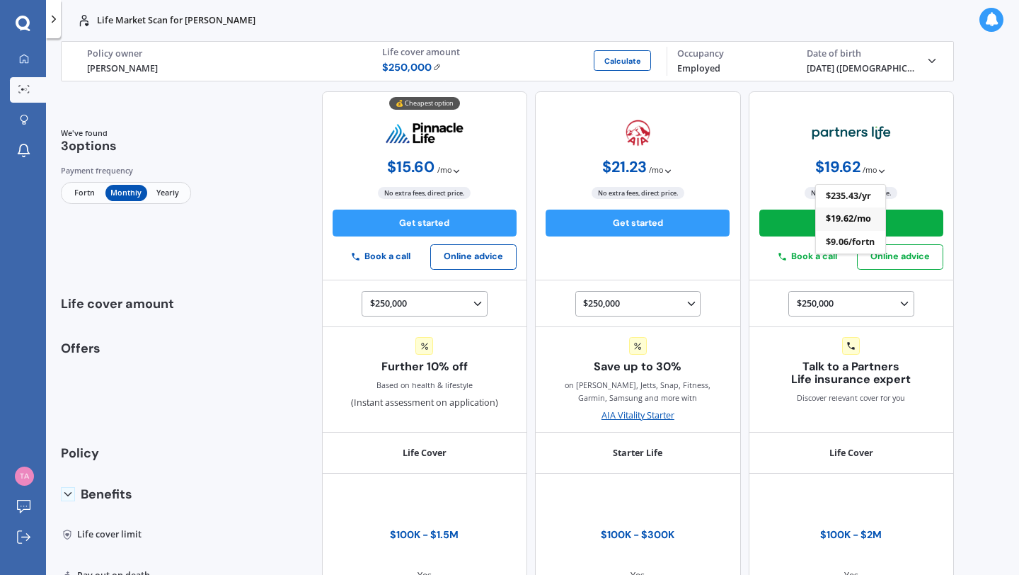
click at [880, 170] on polyline at bounding box center [882, 171] width 5 height 3
